Goal: Book appointment/travel/reservation

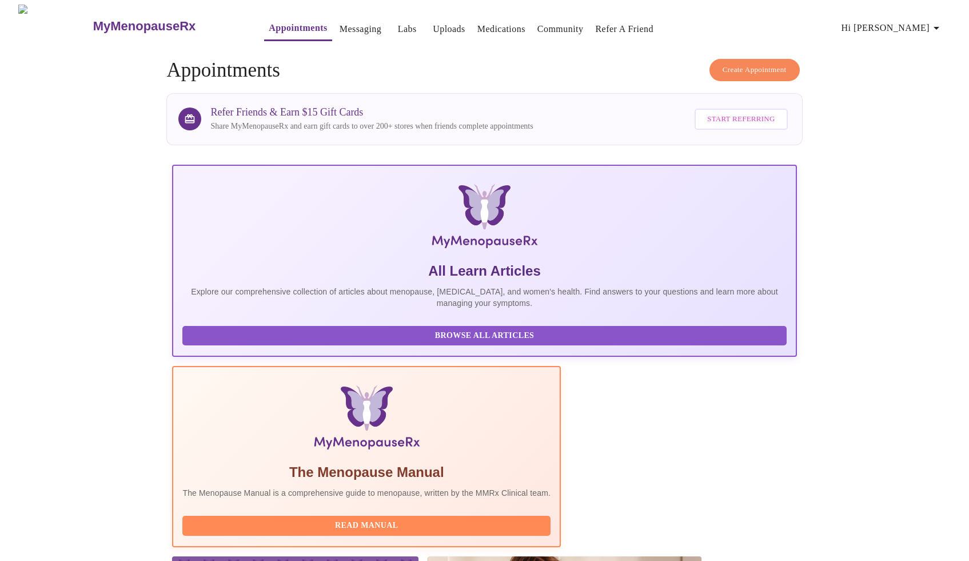
scroll to position [183, 0]
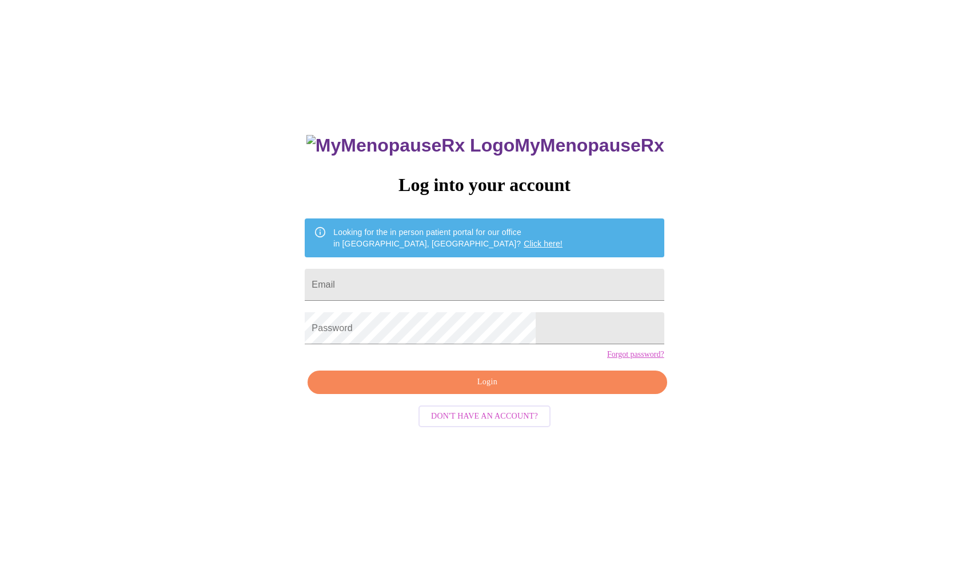
scroll to position [11, 0]
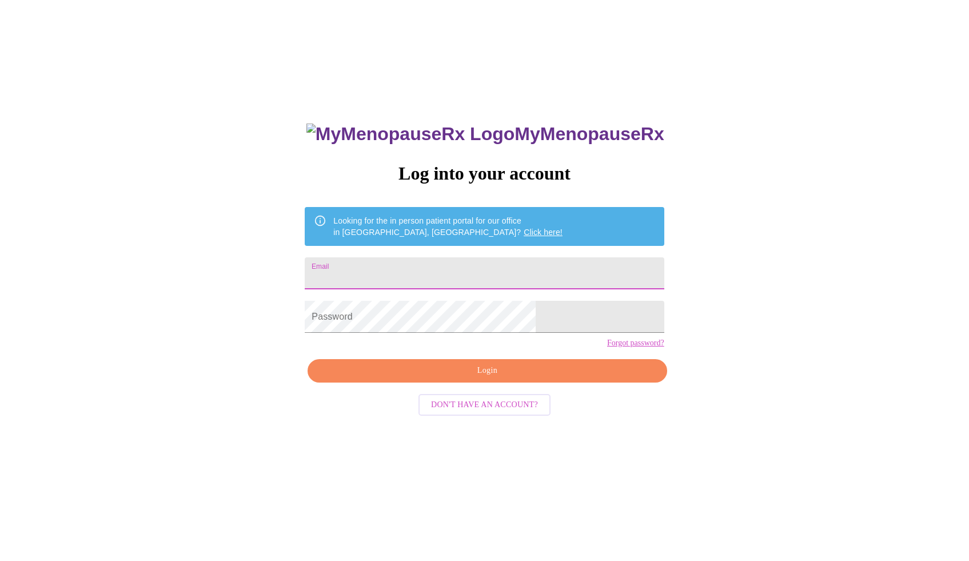
click at [491, 259] on input "Email" at bounding box center [484, 273] width 359 height 32
type input "amydiben@gmail.com"
click at [450, 378] on span "Login" at bounding box center [487, 370] width 333 height 14
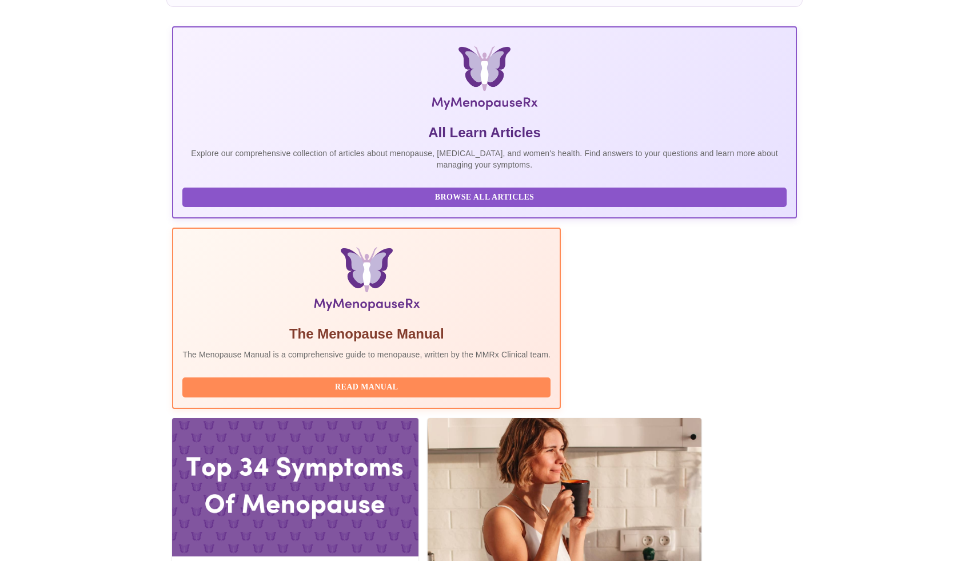
scroll to position [237, 0]
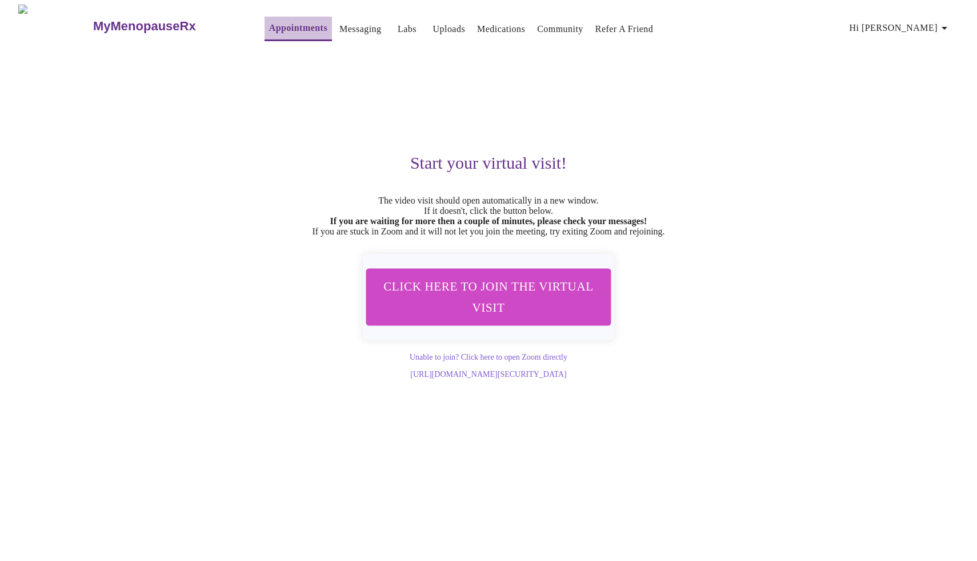
click at [270, 29] on link "Appointments" at bounding box center [298, 28] width 58 height 16
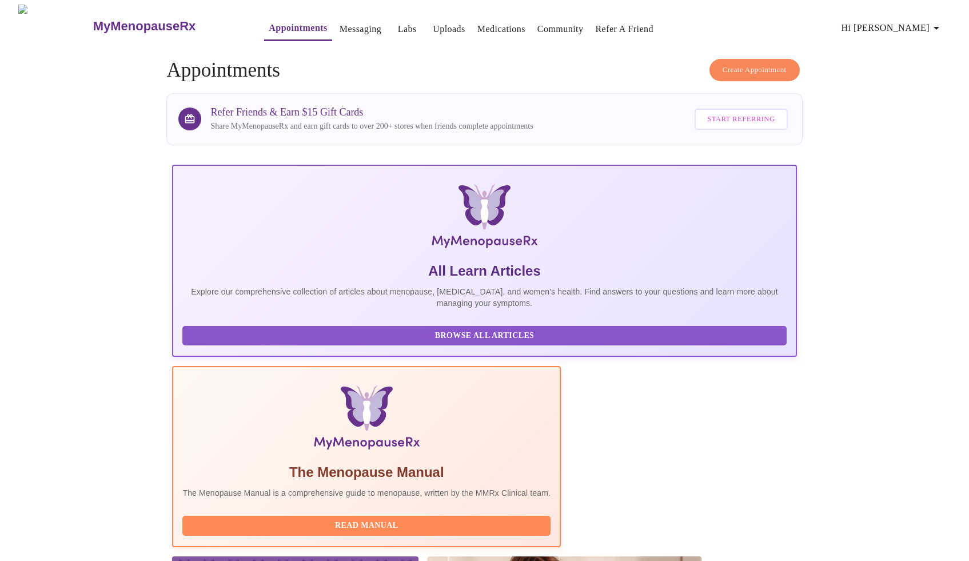
click at [743, 67] on span "Create Appointment" at bounding box center [754, 69] width 64 height 13
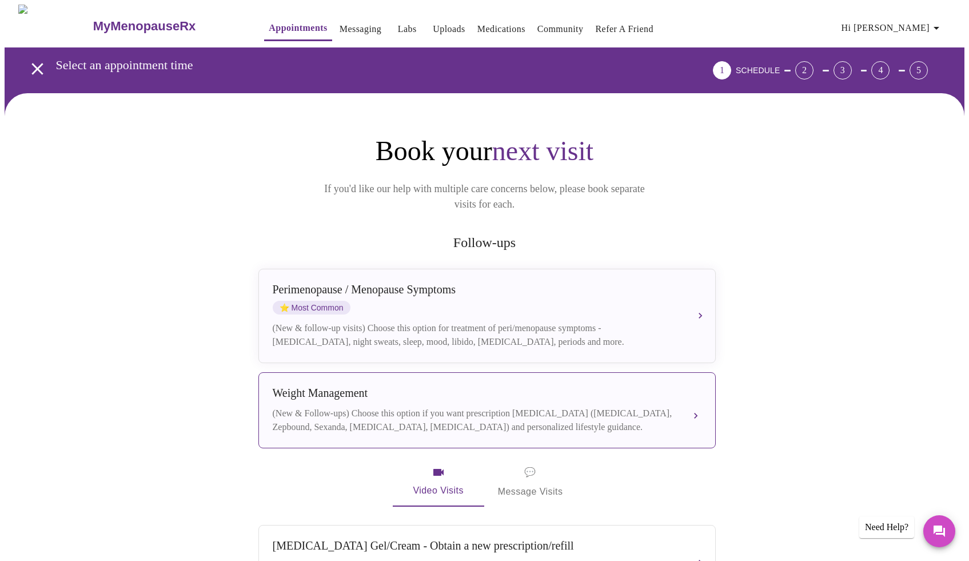
click at [657, 372] on button "Weight Management (New & Follow-ups) Choose this option if you want prescriptio…" at bounding box center [486, 410] width 457 height 76
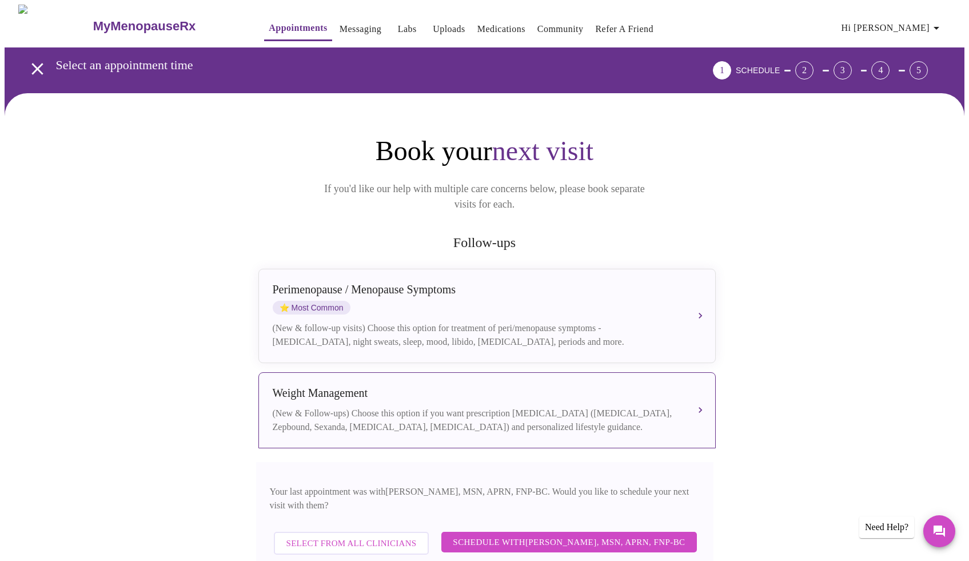
click at [625, 534] on span "Schedule with Larissa Wright, MSN, APRN, FNP-BC" at bounding box center [569, 541] width 232 height 15
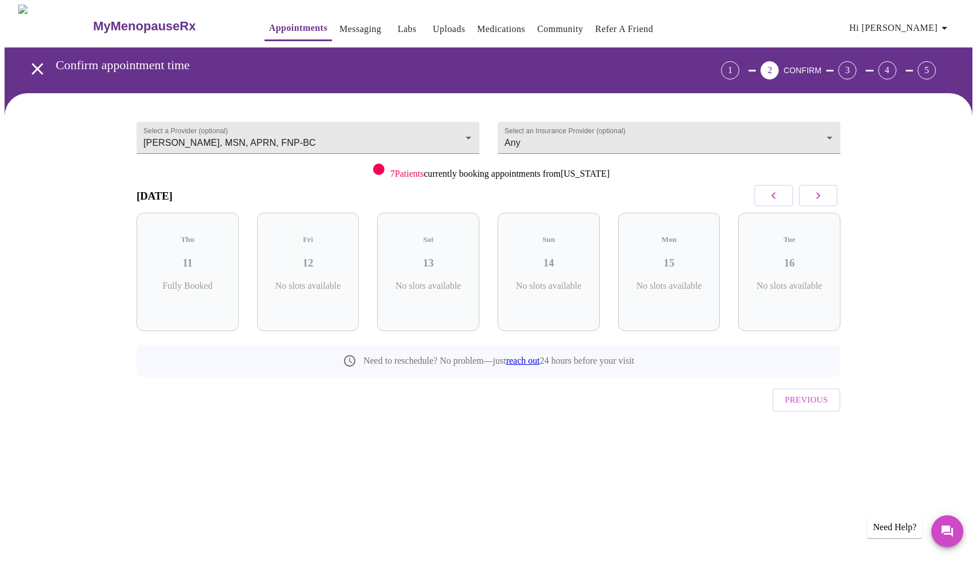
click at [822, 191] on icon "button" at bounding box center [819, 196] width 14 height 14
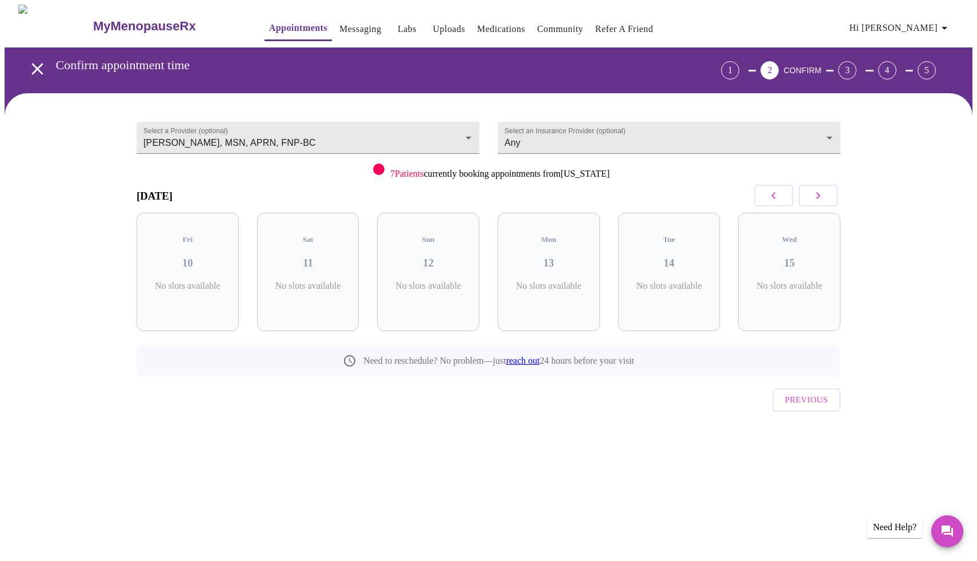
click at [822, 191] on icon "button" at bounding box center [819, 196] width 14 height 14
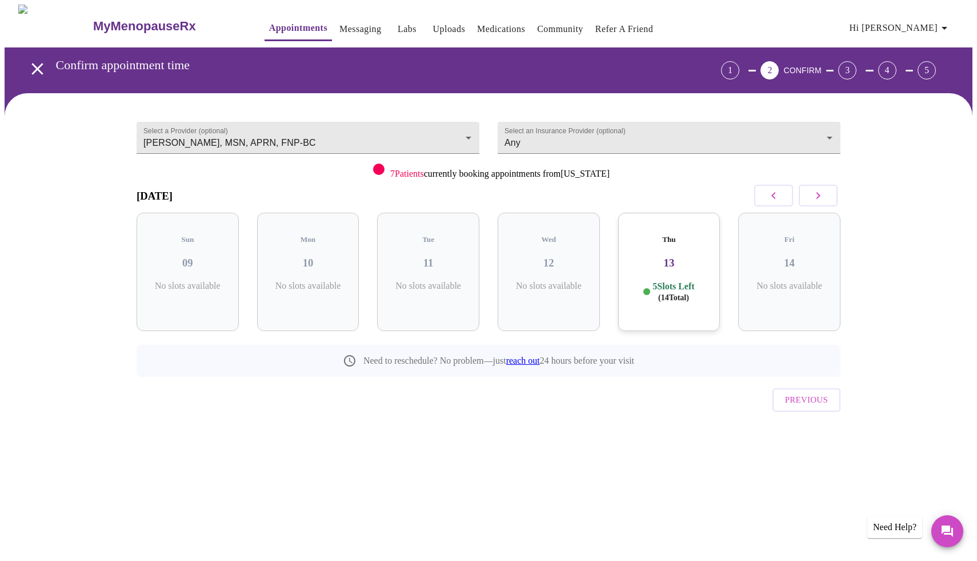
click at [778, 194] on icon "button" at bounding box center [774, 196] width 14 height 14
click at [326, 257] on h3 "23" at bounding box center [308, 263] width 84 height 13
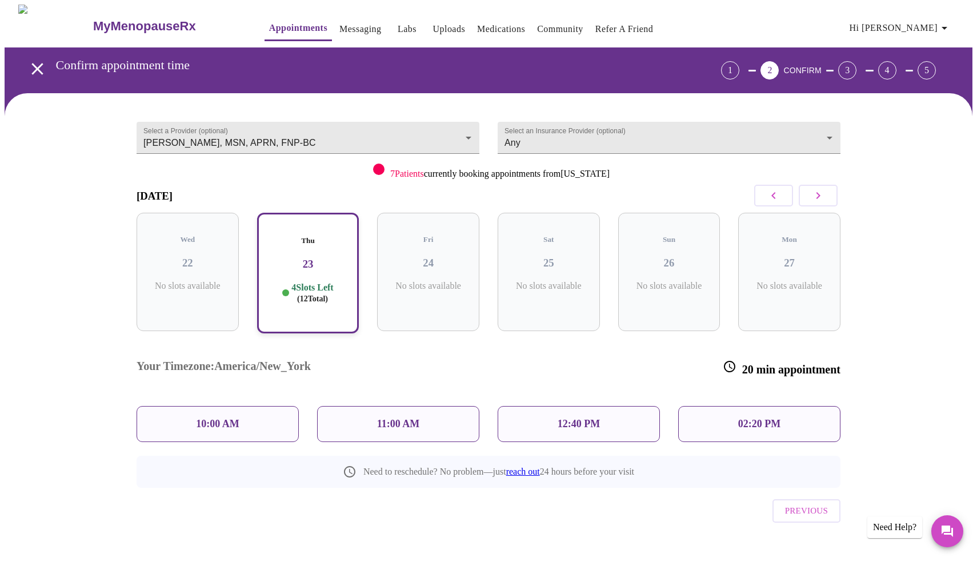
click at [221, 418] on p "10:00 AM" at bounding box center [217, 424] width 43 height 12
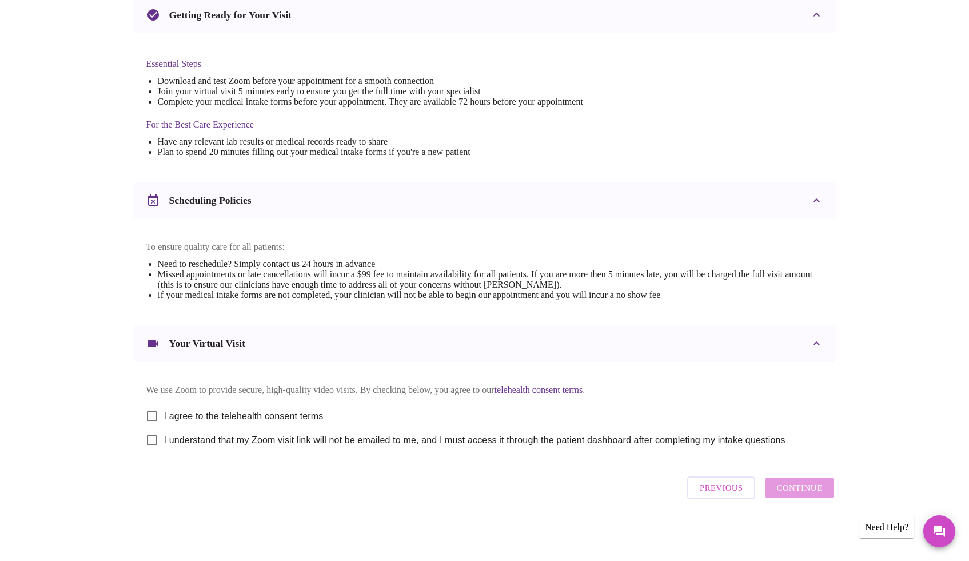
scroll to position [266, 0]
click at [150, 417] on input "I agree to the telehealth consent terms" at bounding box center [152, 416] width 24 height 24
checkbox input "true"
click at [151, 438] on input "I understand that my Zoom visit link will not be emailed to me, and I must acce…" at bounding box center [152, 440] width 24 height 24
checkbox input "true"
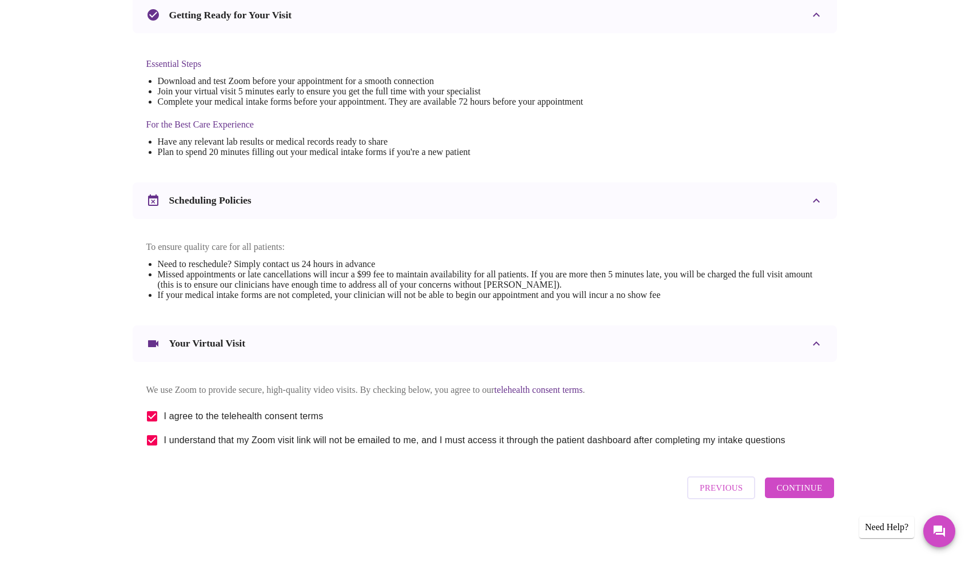
click at [793, 495] on span "Continue" at bounding box center [799, 487] width 46 height 15
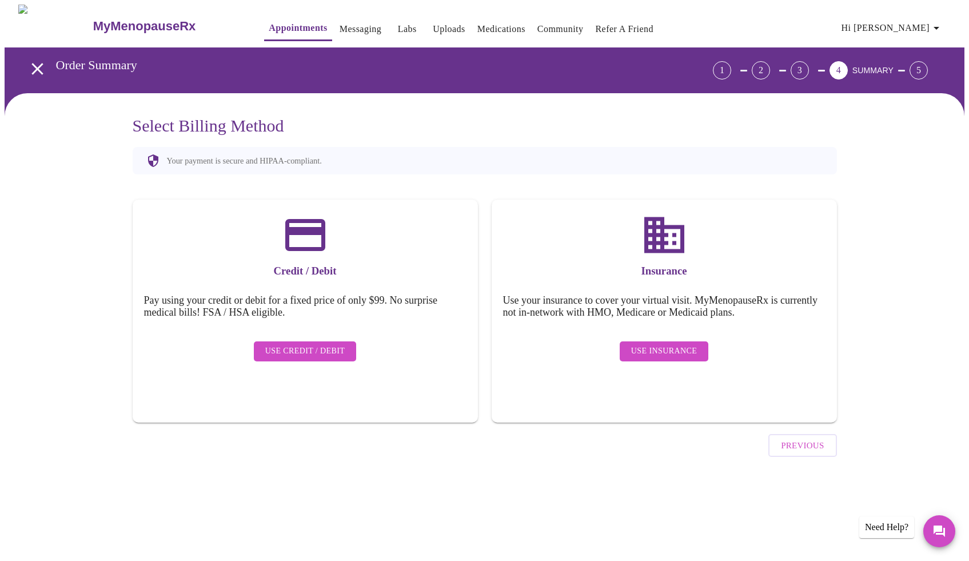
scroll to position [0, 0]
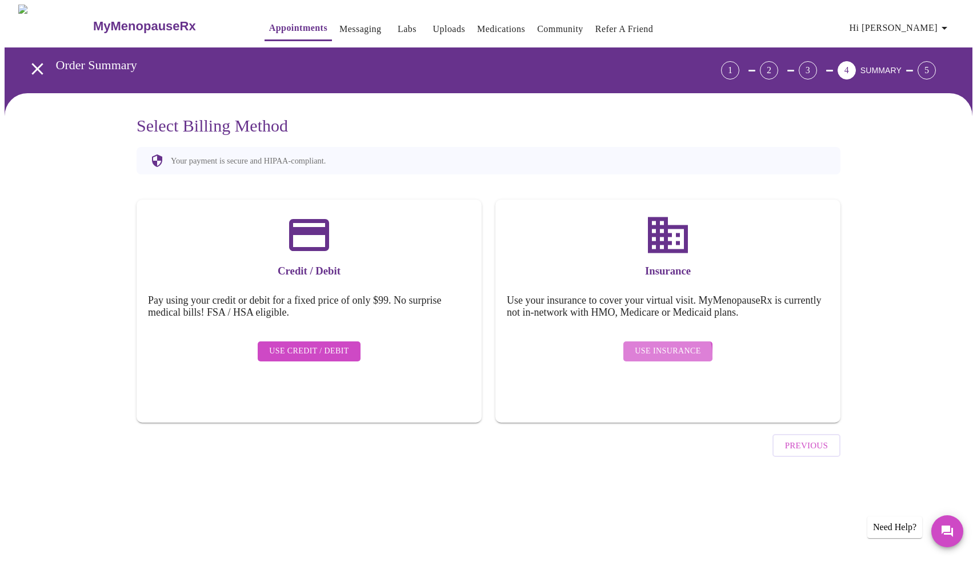
click at [666, 346] on span "Use Insurance" at bounding box center [668, 351] width 66 height 14
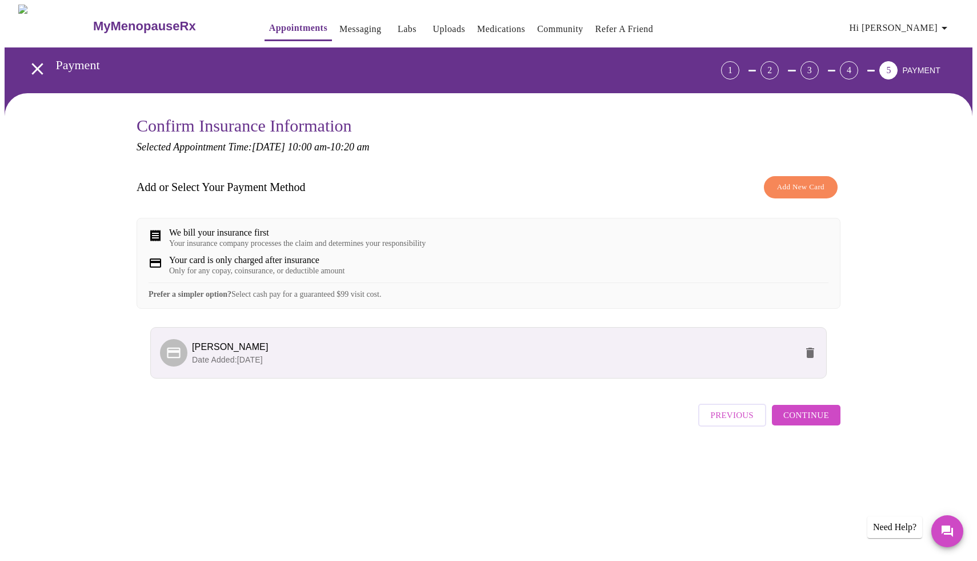
click at [810, 422] on span "Continue" at bounding box center [807, 414] width 46 height 15
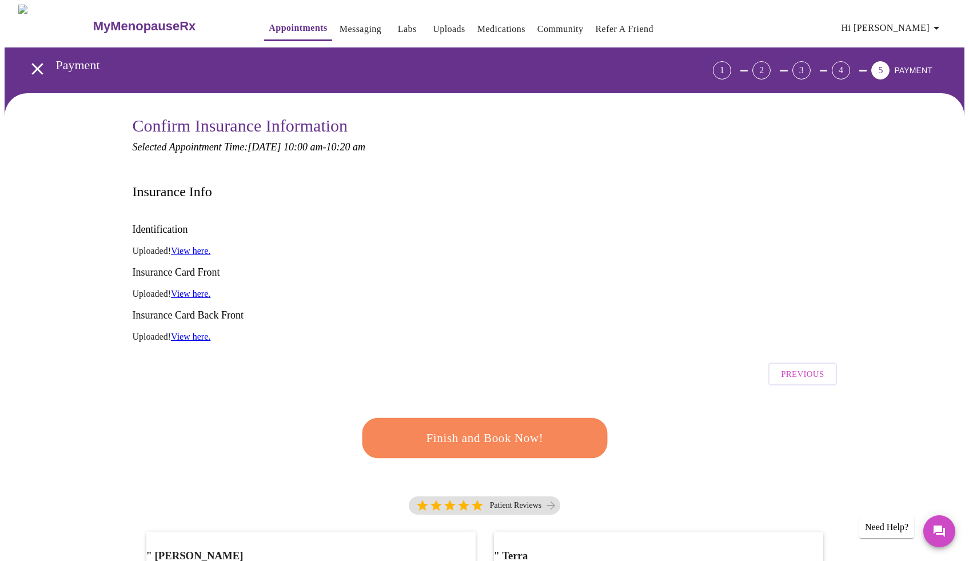
click at [502, 427] on span "Finish and Book Now!" at bounding box center [484, 437] width 211 height 21
